Goal: Transaction & Acquisition: Purchase product/service

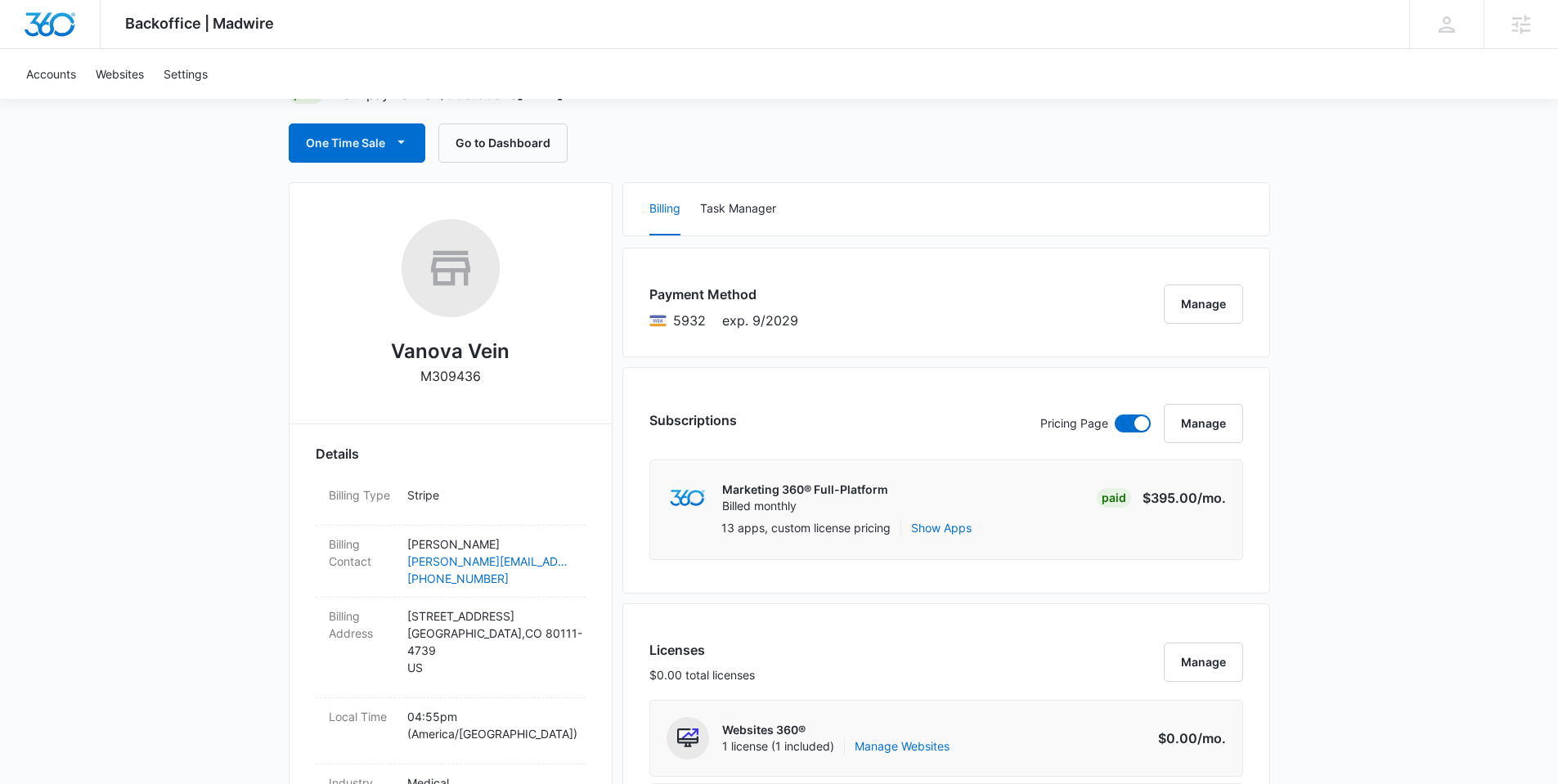
scroll to position [19, 0]
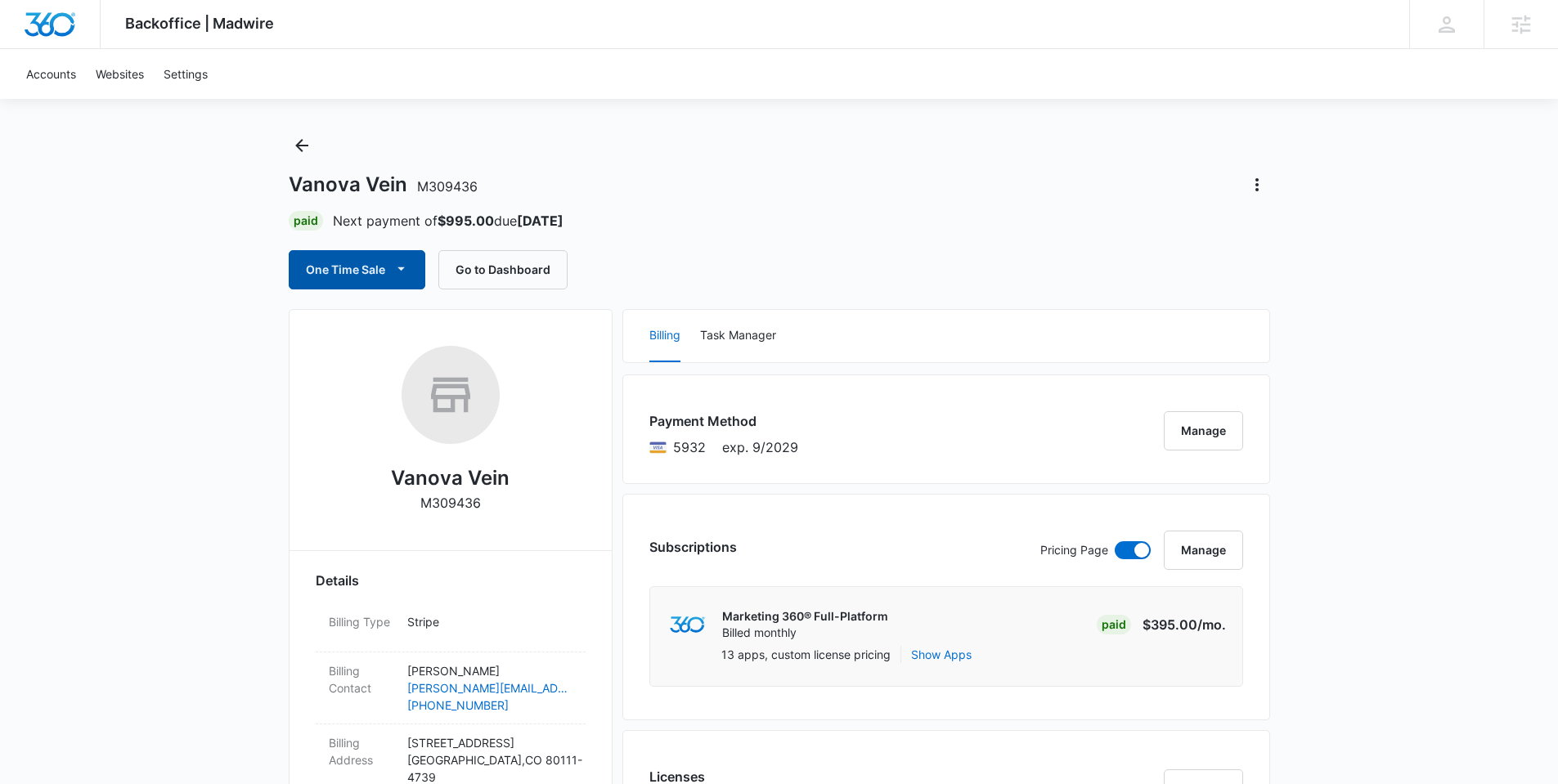
click at [383, 266] on button "One Time Sale" at bounding box center [357, 270] width 137 height 39
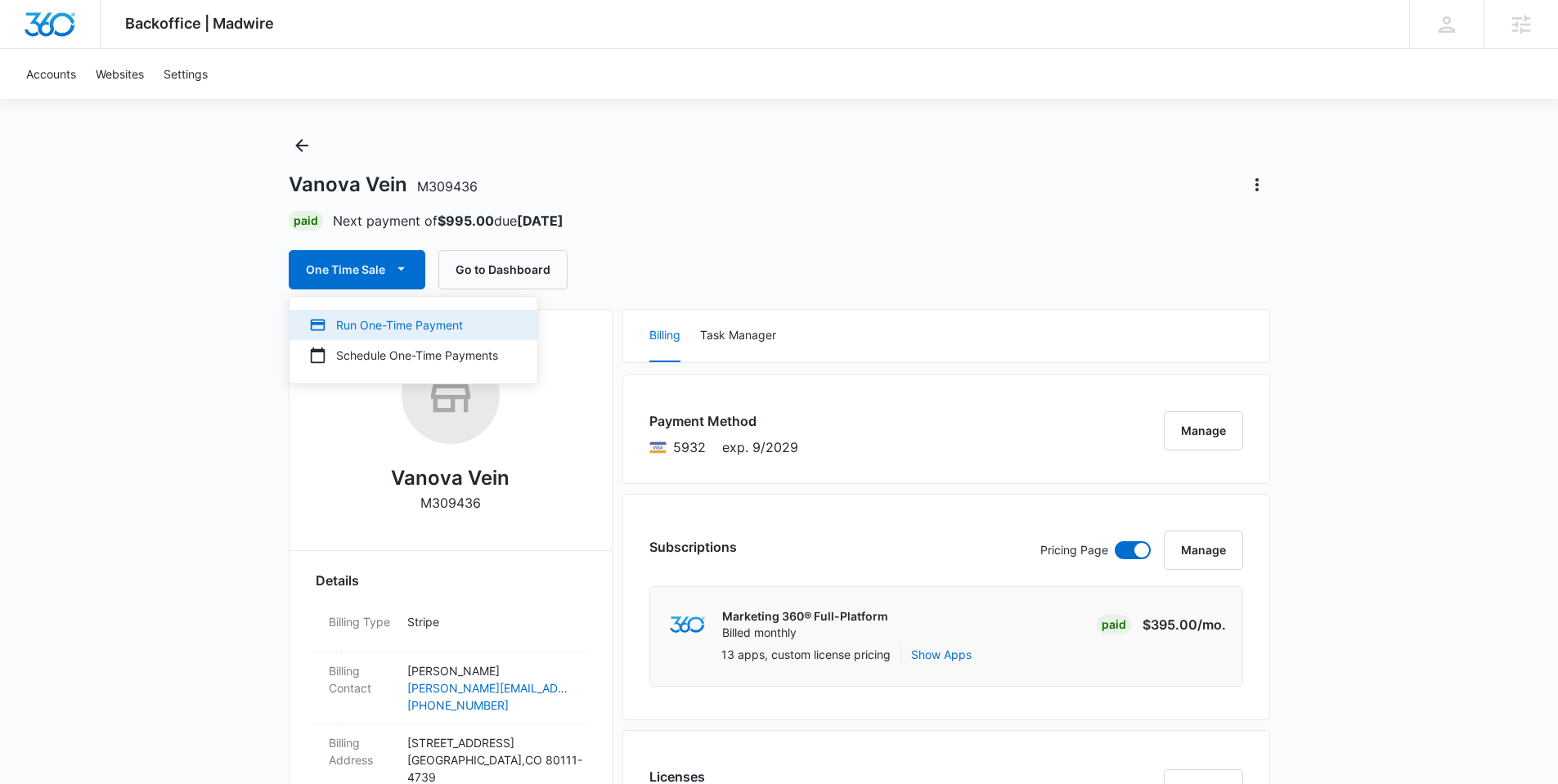
click at [389, 322] on div "Run One-Time Payment" at bounding box center [403, 325] width 189 height 18
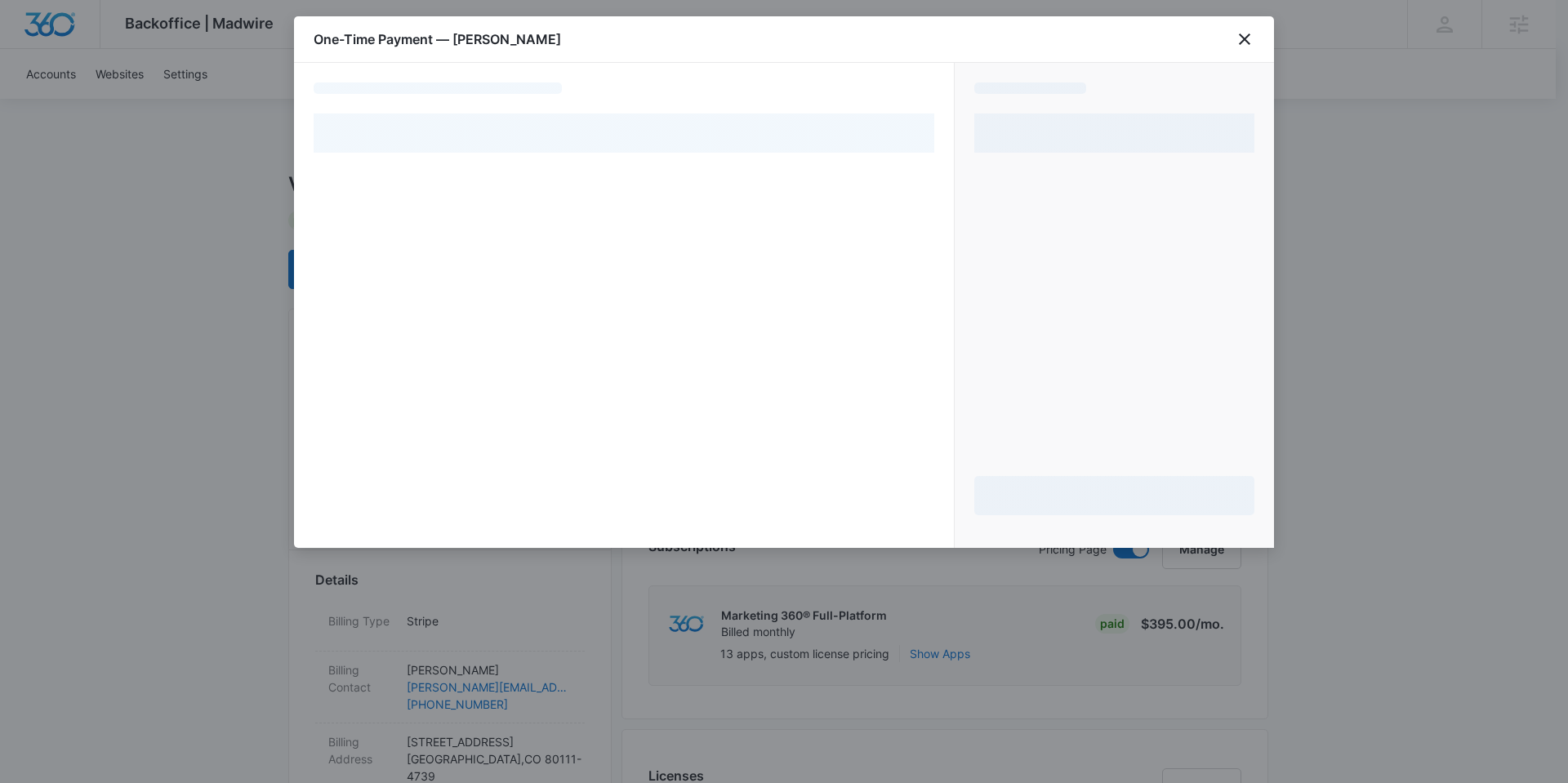
select select "pm_1Q2f5iA4n8RTgNjUatcUg2Vn"
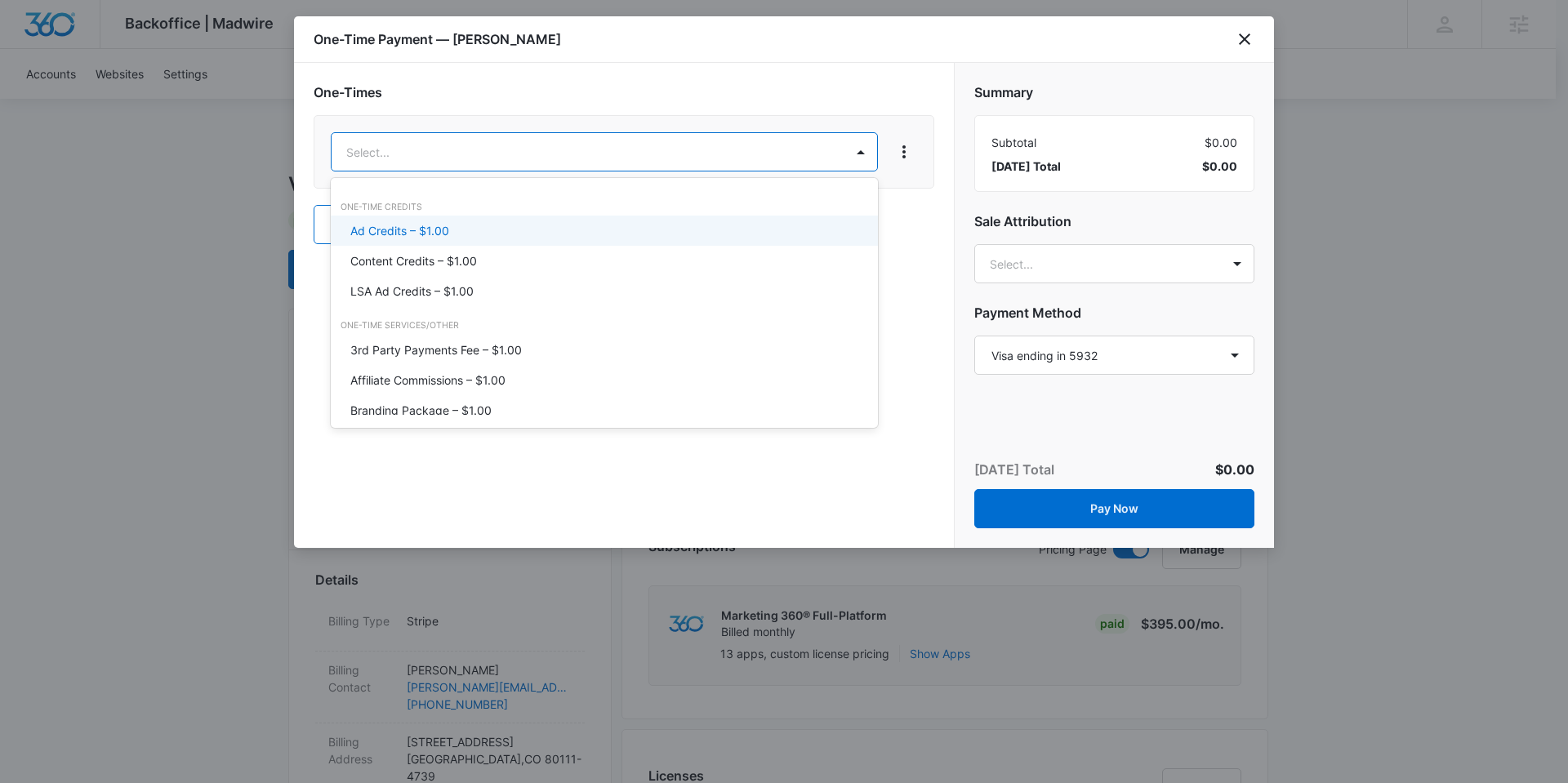
click at [528, 240] on div "Ad Credits – $1.00" at bounding box center [604, 231] width 547 height 30
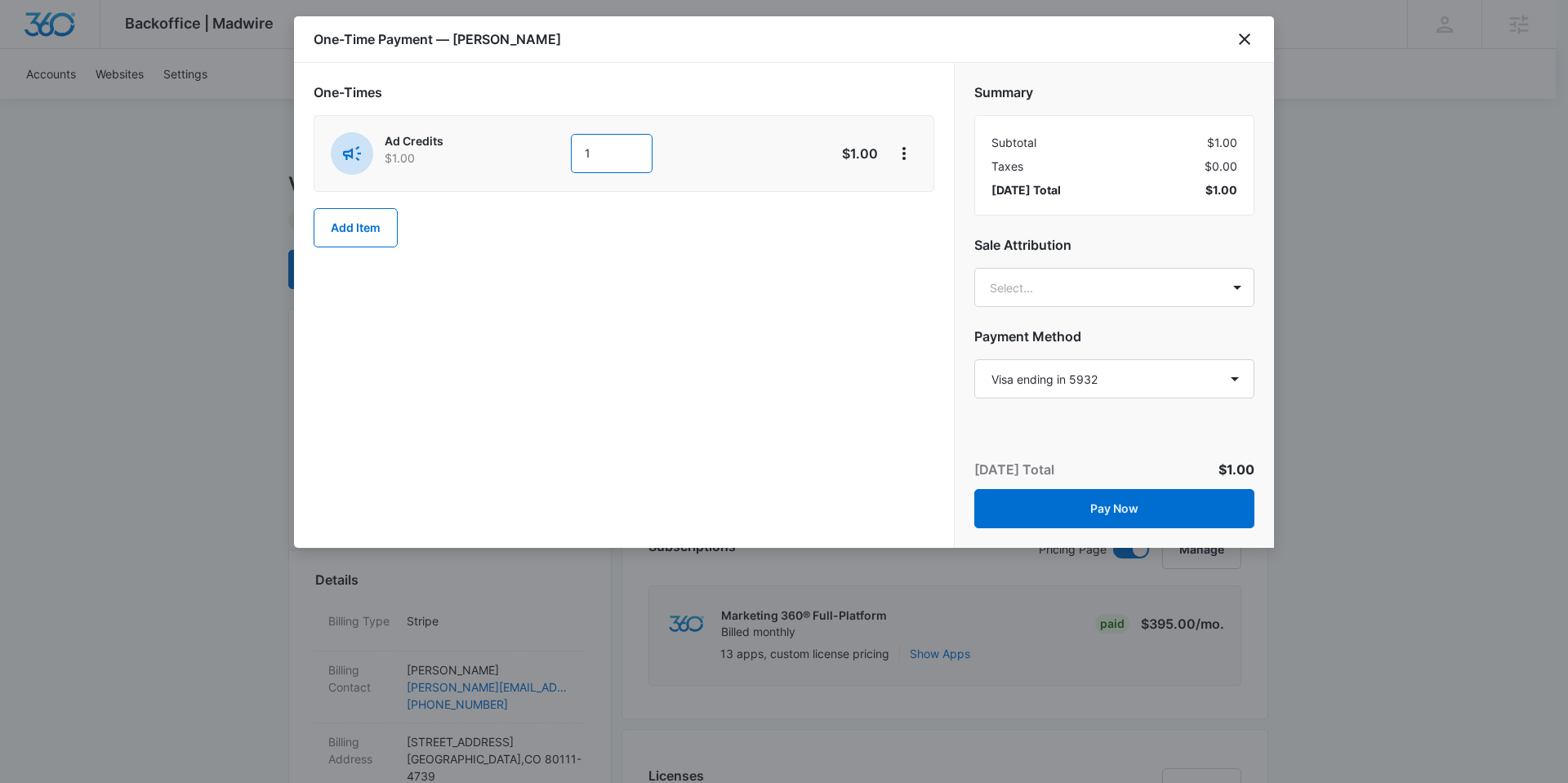
click at [585, 155] on input "1" at bounding box center [612, 153] width 82 height 39
type input "300"
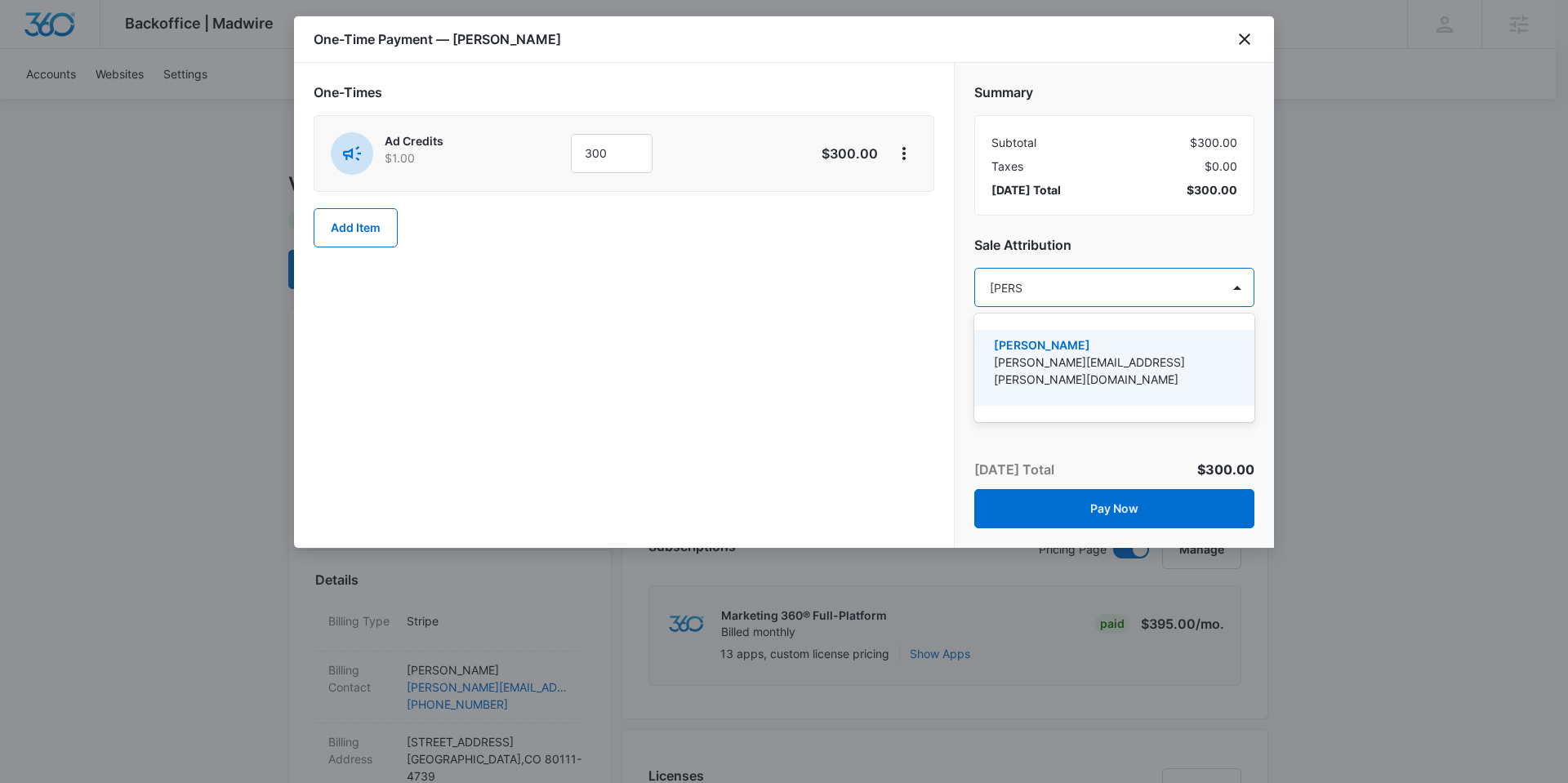
type input "anasta"
click at [1045, 352] on p "[PERSON_NAME]" at bounding box center [1112, 345] width 238 height 18
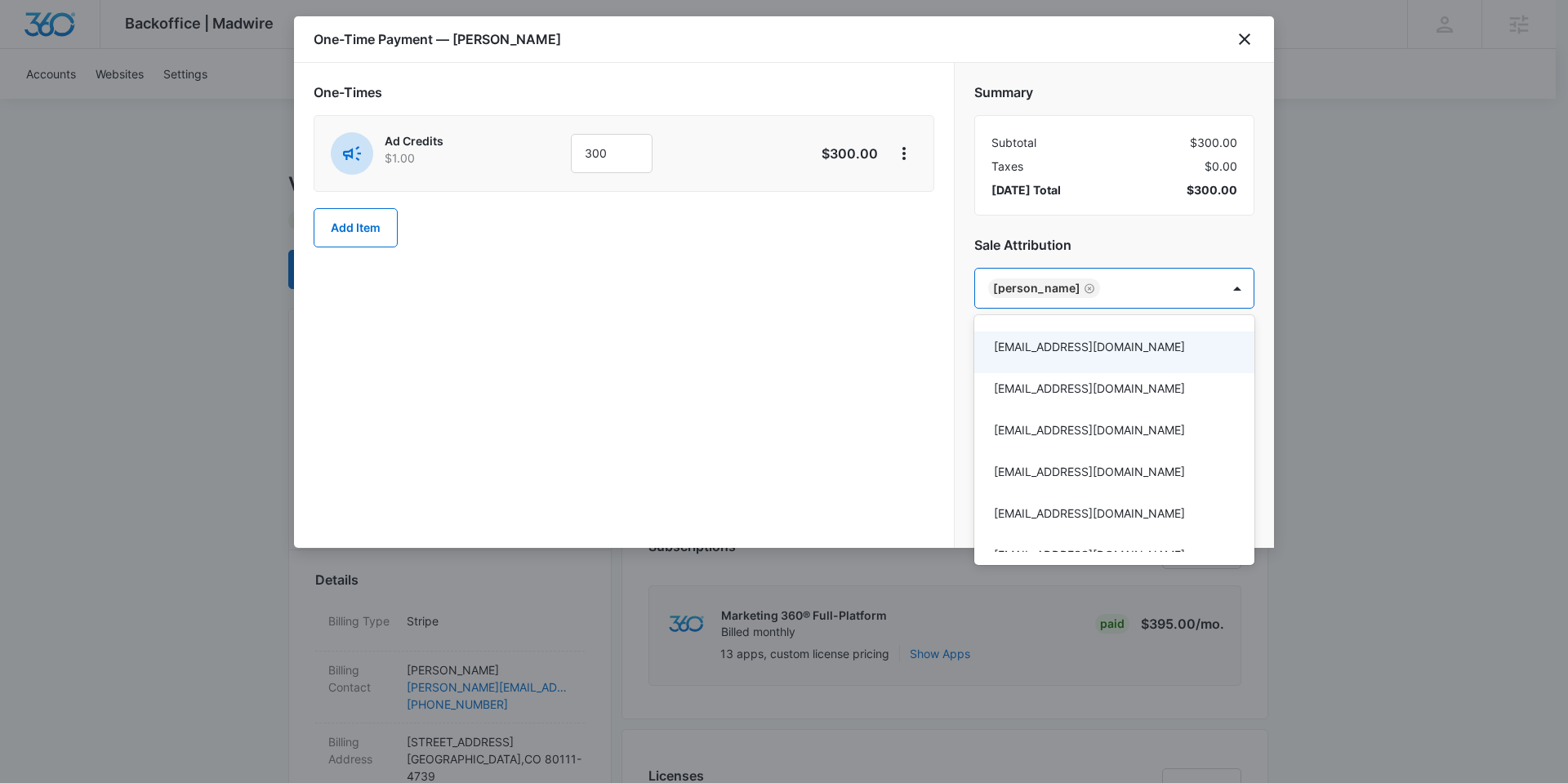
click at [879, 372] on div at bounding box center [784, 391] width 1568 height 783
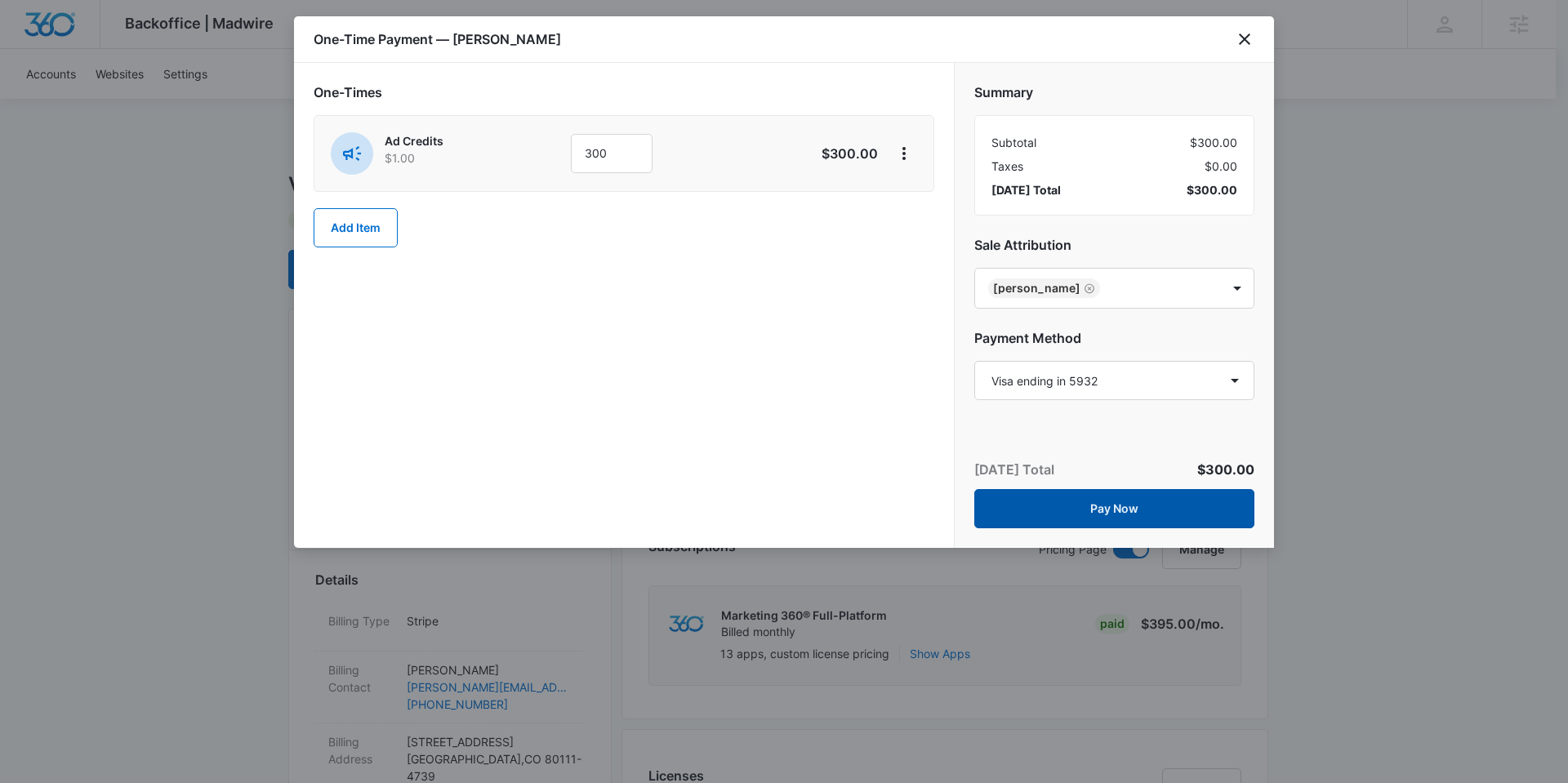
click at [1097, 509] on button "Pay Now" at bounding box center [1114, 509] width 280 height 39
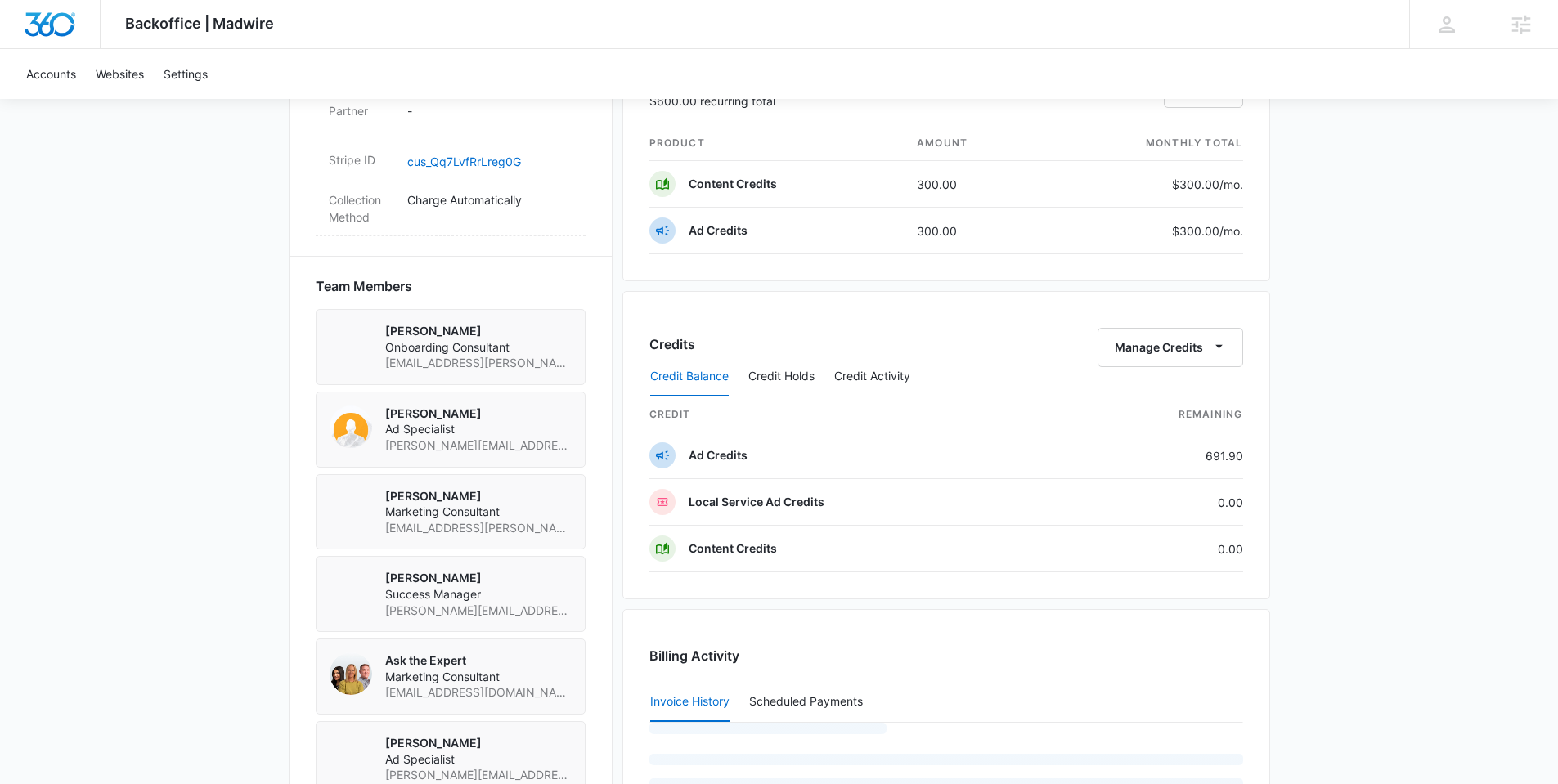
scroll to position [1423, 0]
